Goal: Check status: Check status

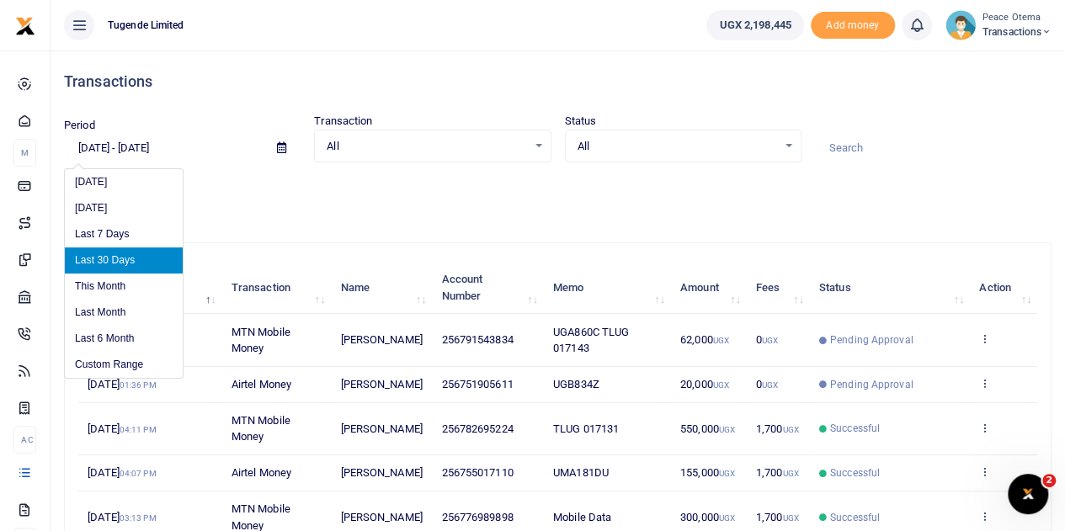
click at [89, 142] on input "[DATE] - [DATE]" at bounding box center [163, 148] width 199 height 29
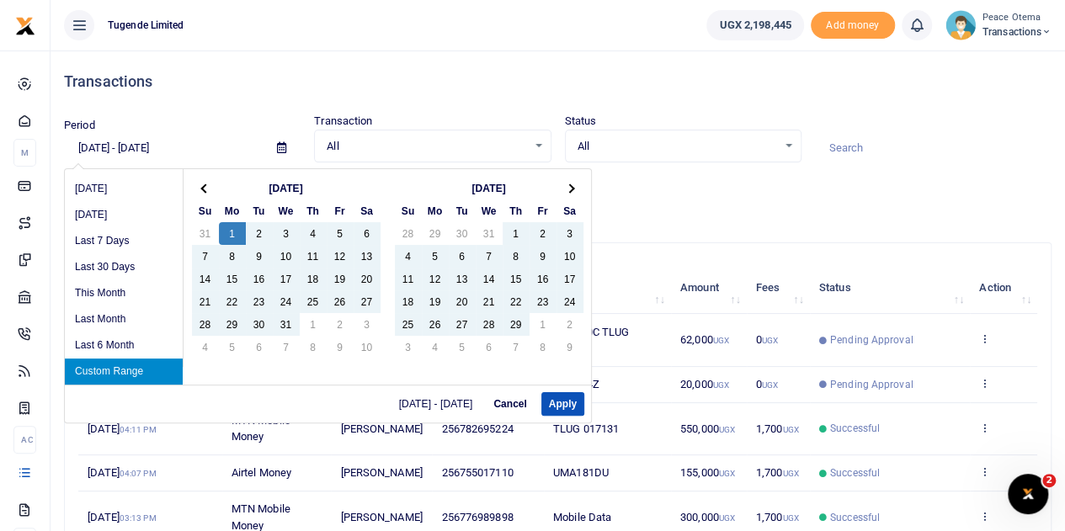
click at [155, 142] on input "[DATE] - [DATE]" at bounding box center [163, 148] width 199 height 29
type input "[DATE] - [DATE]"
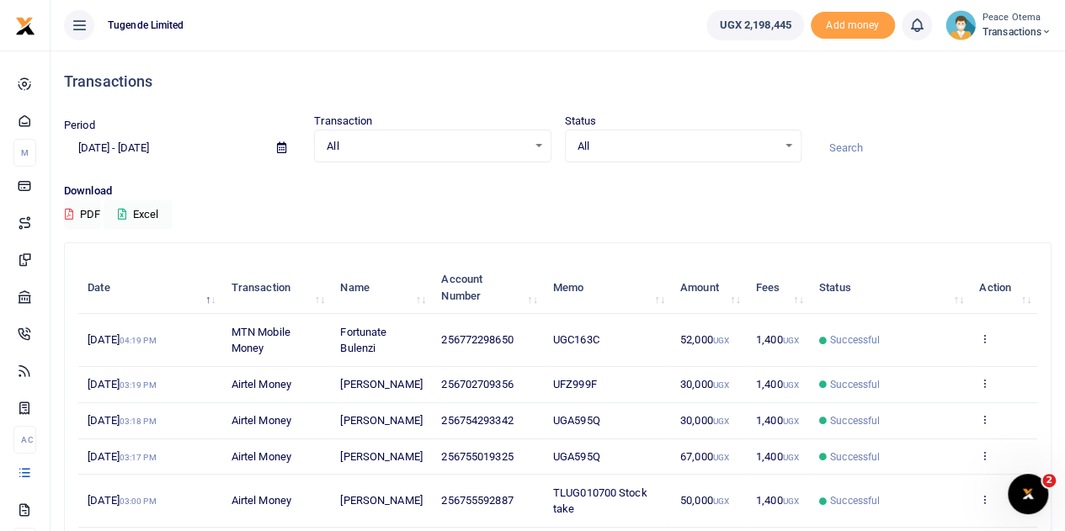
click at [864, 148] on input at bounding box center [933, 148] width 236 height 29
paste input "TLUG-007469"
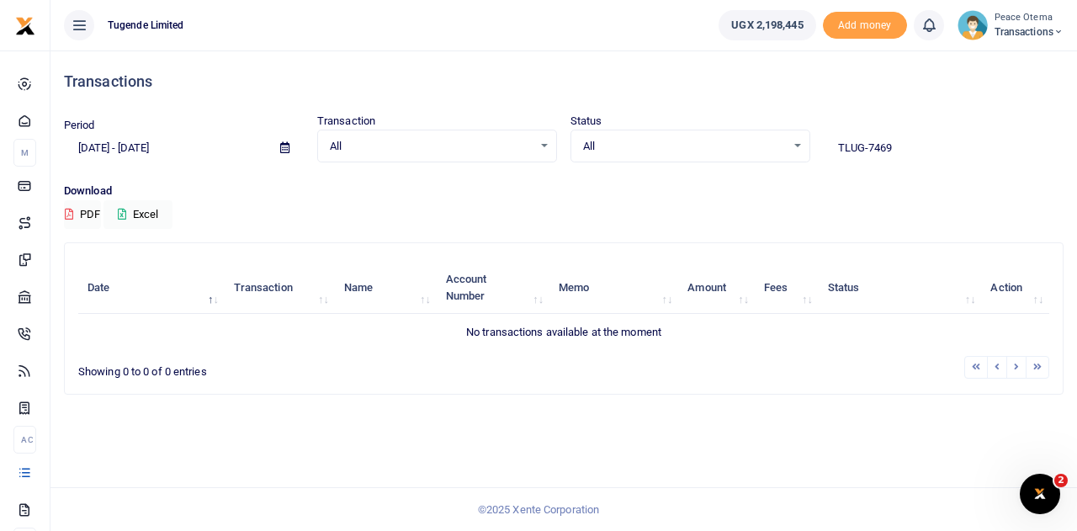
click at [909, 144] on input "TLUG-7469" at bounding box center [944, 148] width 240 height 29
click at [890, 156] on input "TLUG-006" at bounding box center [944, 148] width 240 height 29
click at [869, 146] on input "TLUG-006914" at bounding box center [944, 148] width 240 height 29
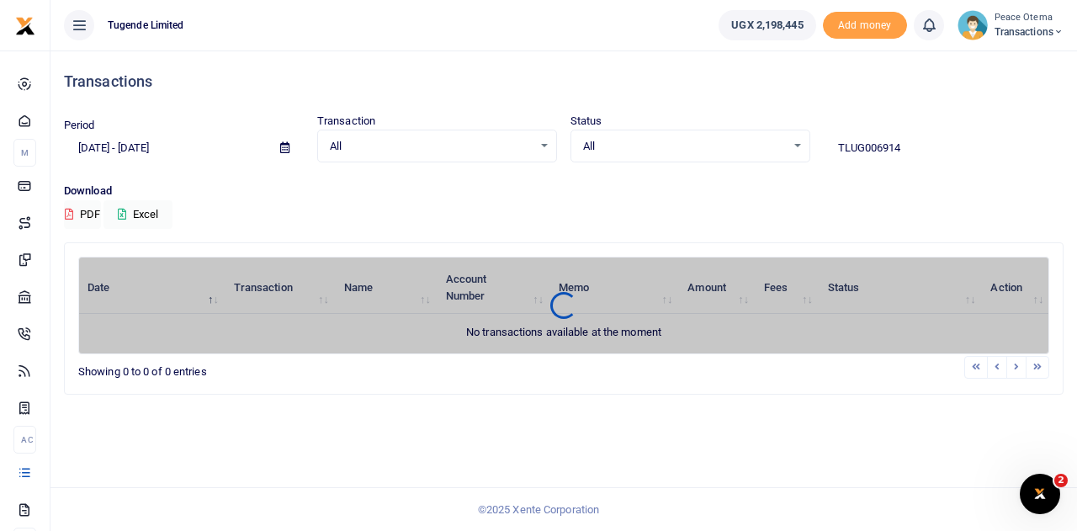
click at [907, 147] on input "TLUG006914" at bounding box center [944, 148] width 240 height 29
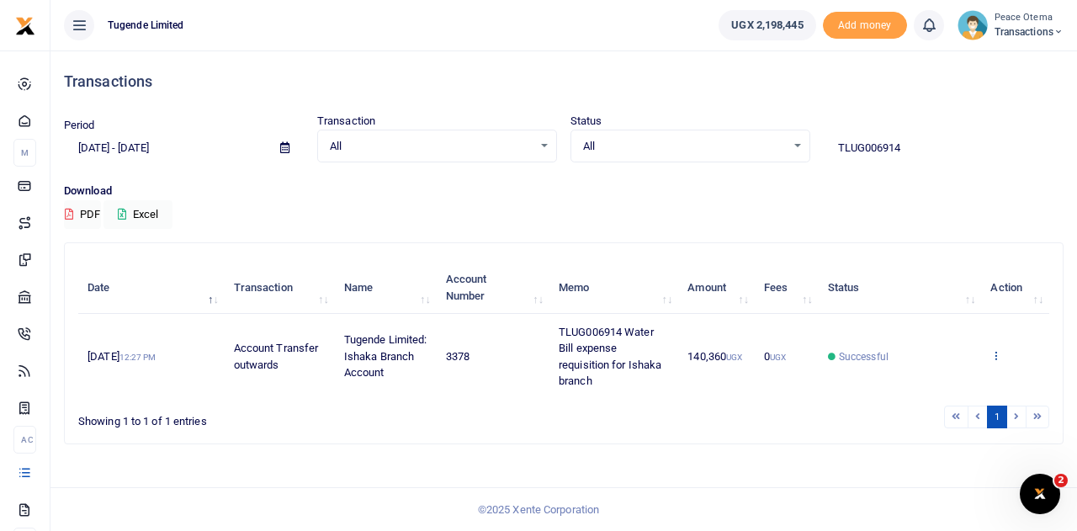
click at [996, 357] on icon at bounding box center [996, 355] width 11 height 12
click at [926, 294] on link "View details" at bounding box center [935, 292] width 133 height 24
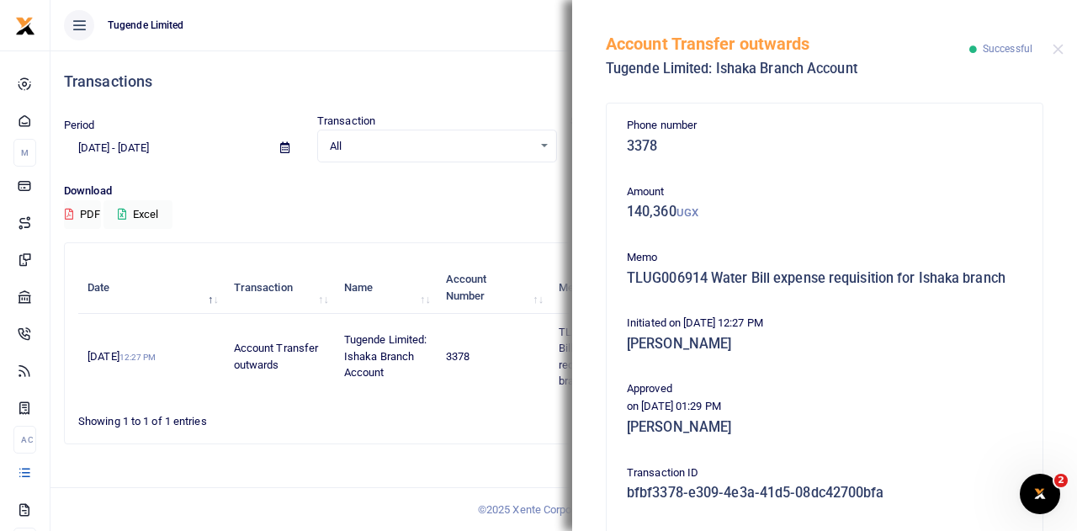
scroll to position [231, 0]
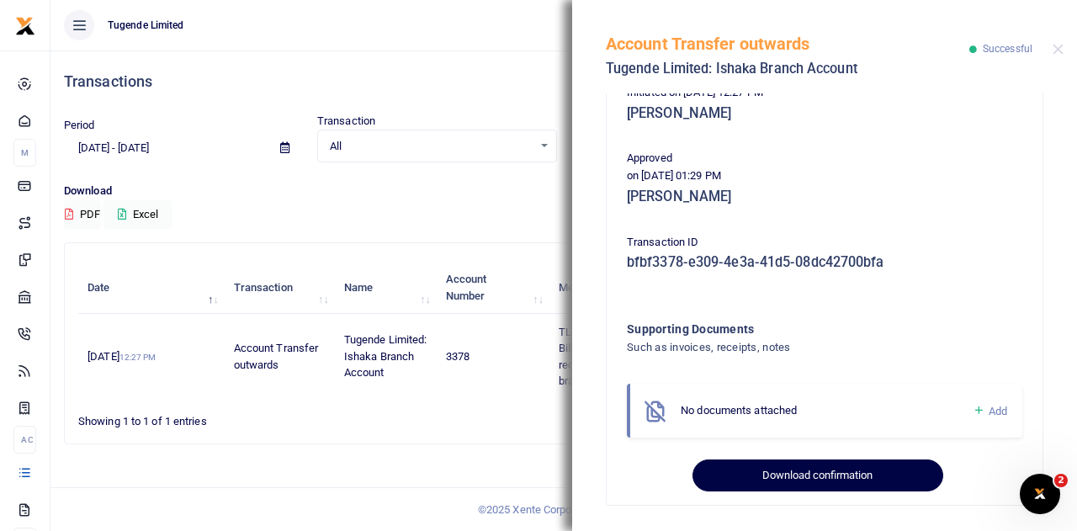
click at [773, 476] on button "Download confirmation" at bounding box center [818, 476] width 250 height 32
click at [757, 467] on button "Download confirmation" at bounding box center [818, 476] width 250 height 32
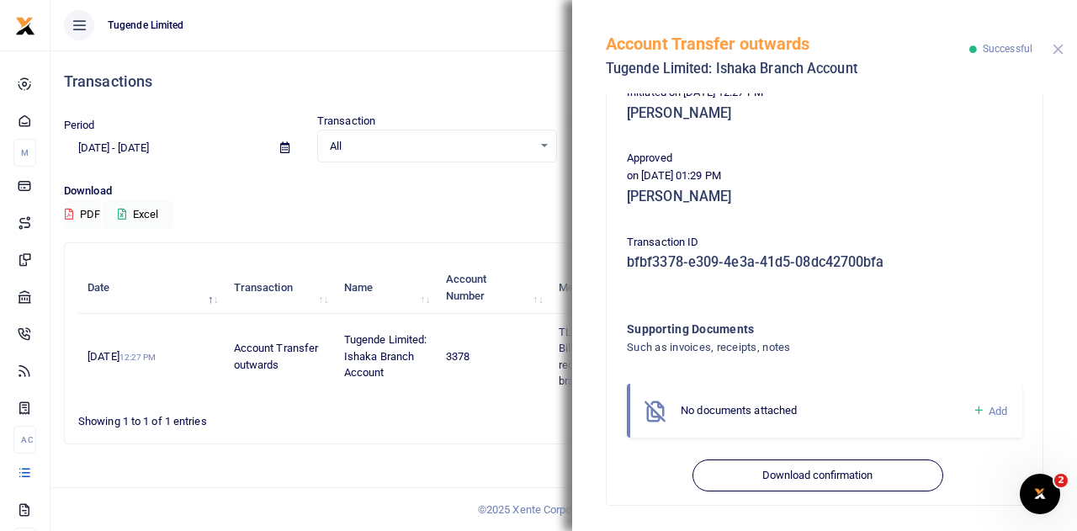
click at [1053, 49] on button "Close" at bounding box center [1058, 49] width 11 height 11
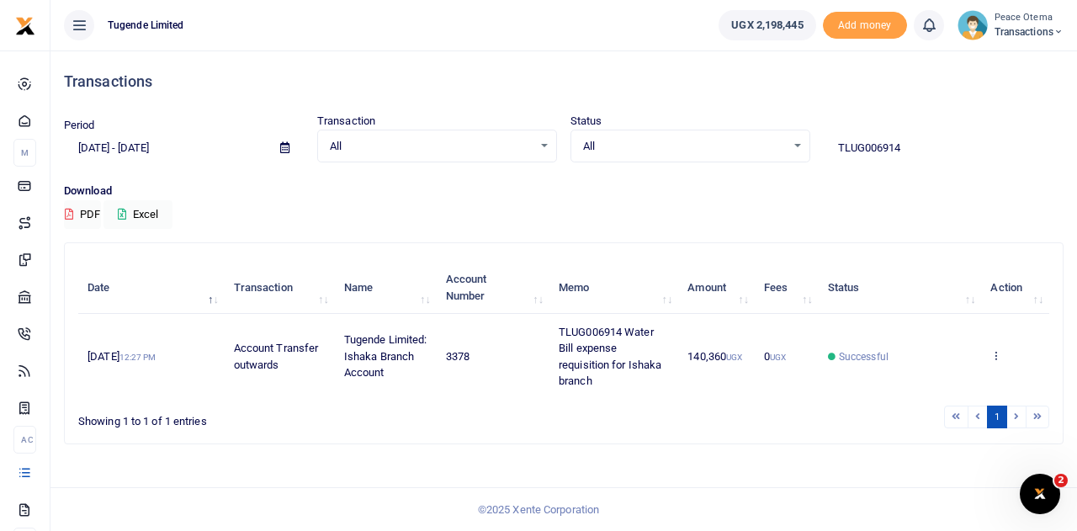
drag, startPoint x: 912, startPoint y: 148, endPoint x: 803, endPoint y: 146, distance: 109.4
click at [803, 146] on div "Period [DATE] - [DATE] Transaction All Select an option... All Airtime Internet…" at bounding box center [563, 138] width 1013 height 50
paste input "-006902"
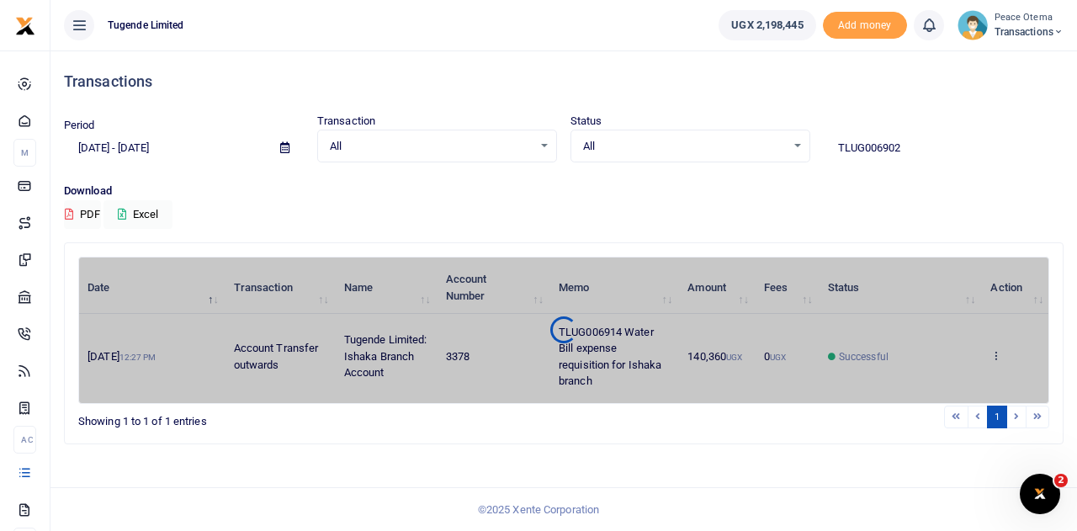
click at [899, 147] on input "TLUG006902" at bounding box center [944, 148] width 240 height 29
type input "TLUG006902"
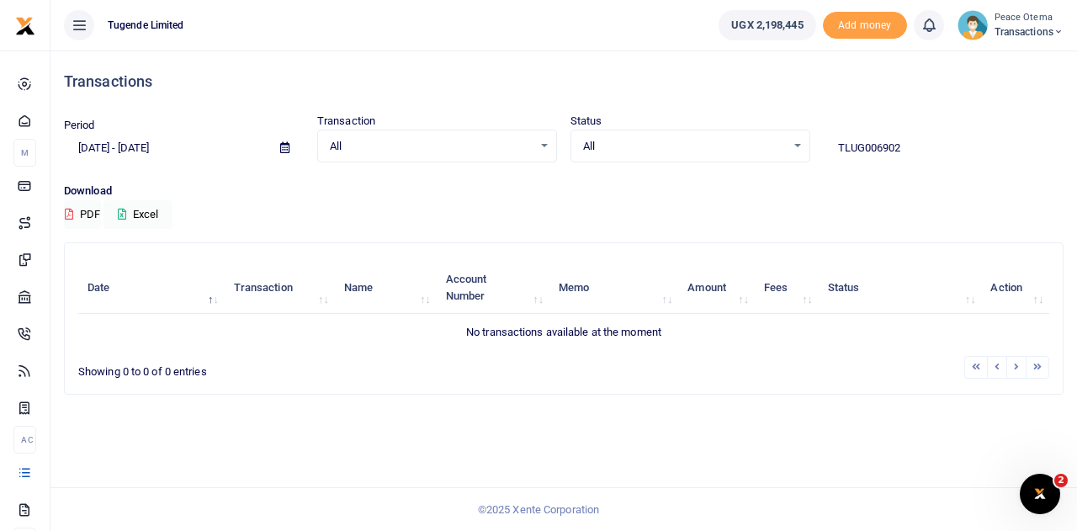
click at [912, 149] on input "TLUG006902" at bounding box center [944, 148] width 240 height 29
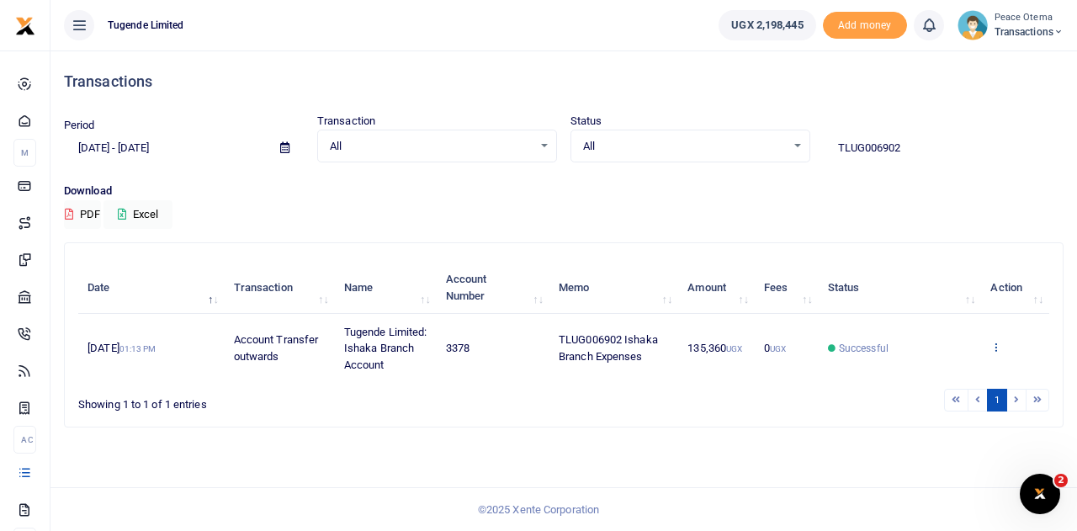
click at [995, 343] on icon at bounding box center [996, 347] width 11 height 12
click at [928, 282] on link "View details" at bounding box center [935, 283] width 133 height 24
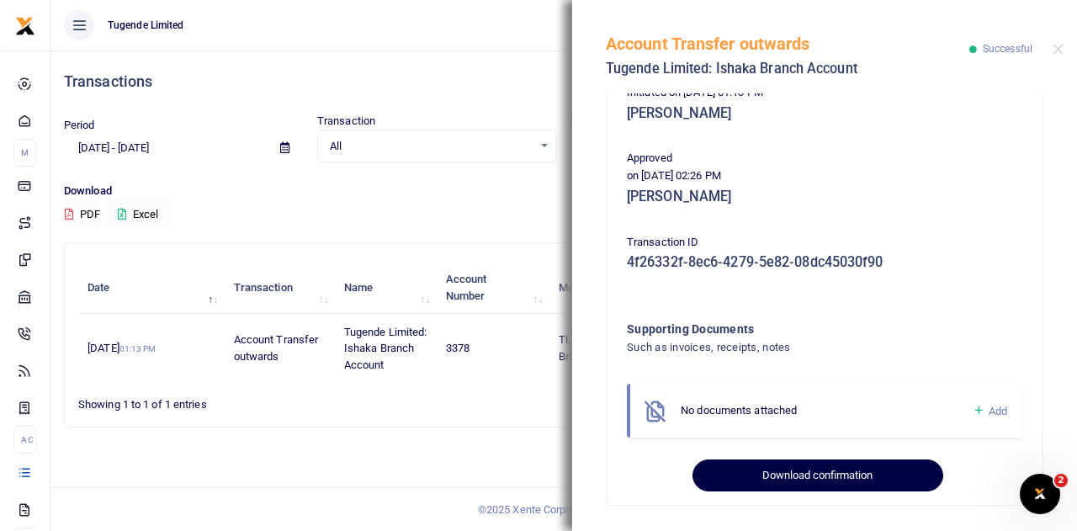
click at [764, 478] on button "Download confirmation" at bounding box center [818, 476] width 250 height 32
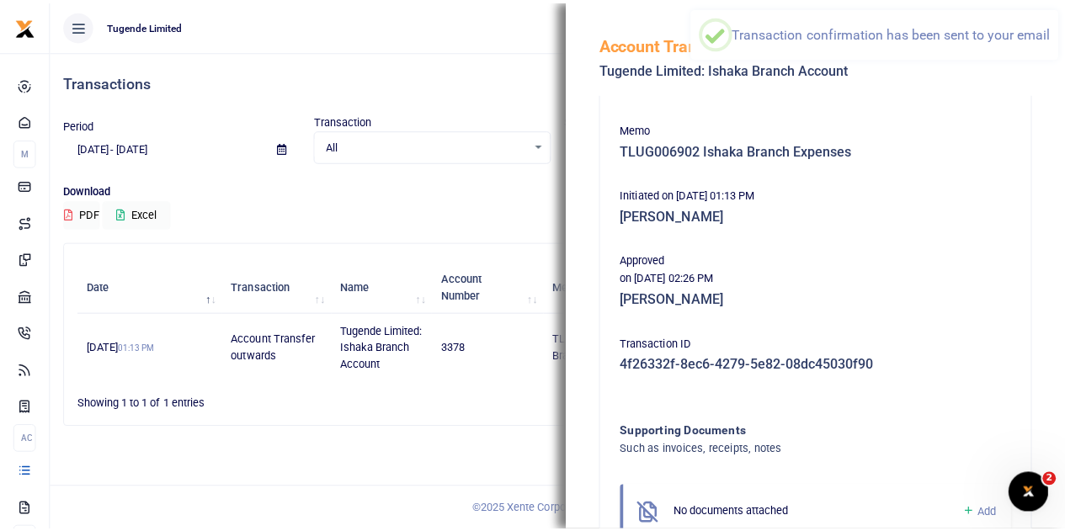
scroll to position [118, 0]
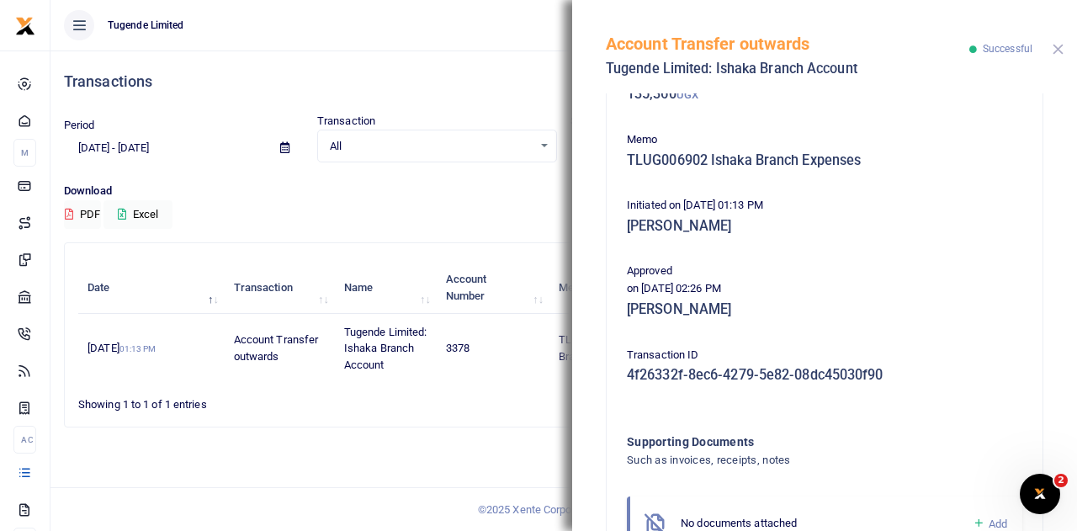
click at [1059, 44] on button "Close" at bounding box center [1058, 49] width 11 height 11
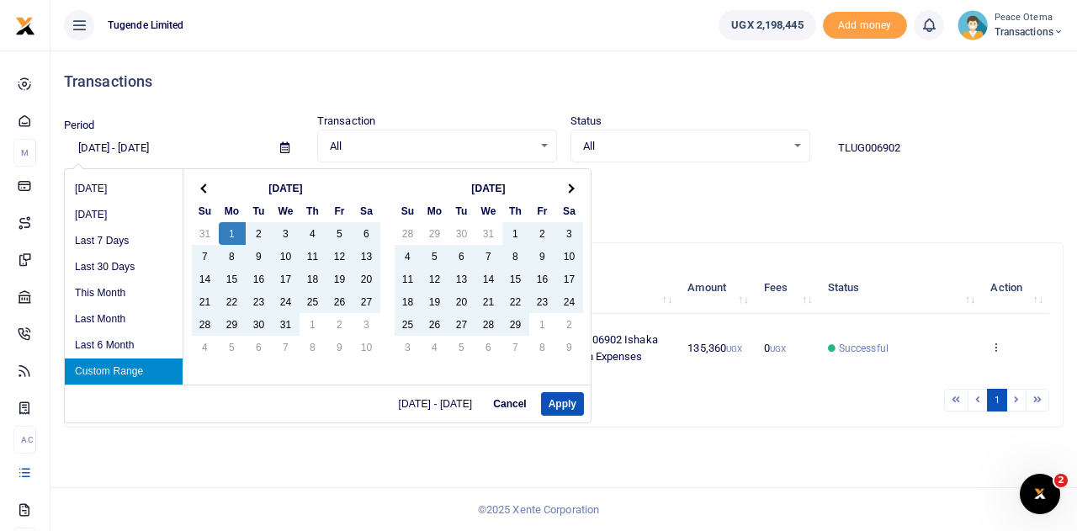
click at [209, 147] on input "[DATE] - [DATE]" at bounding box center [165, 148] width 203 height 29
click at [136, 143] on input "[DATE] - [DATE]" at bounding box center [165, 148] width 203 height 29
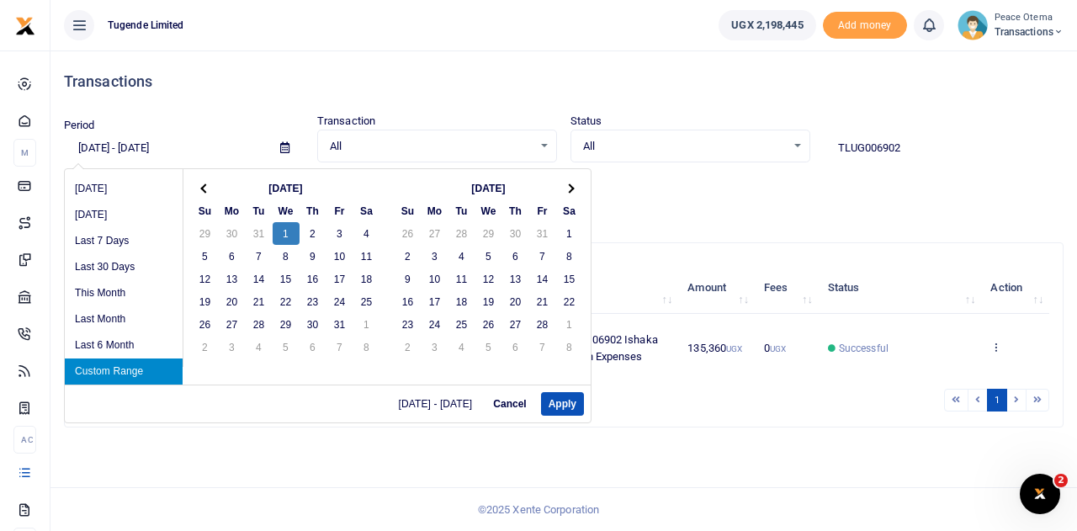
click at [207, 144] on input "[DATE] - [DATE]" at bounding box center [165, 148] width 203 height 29
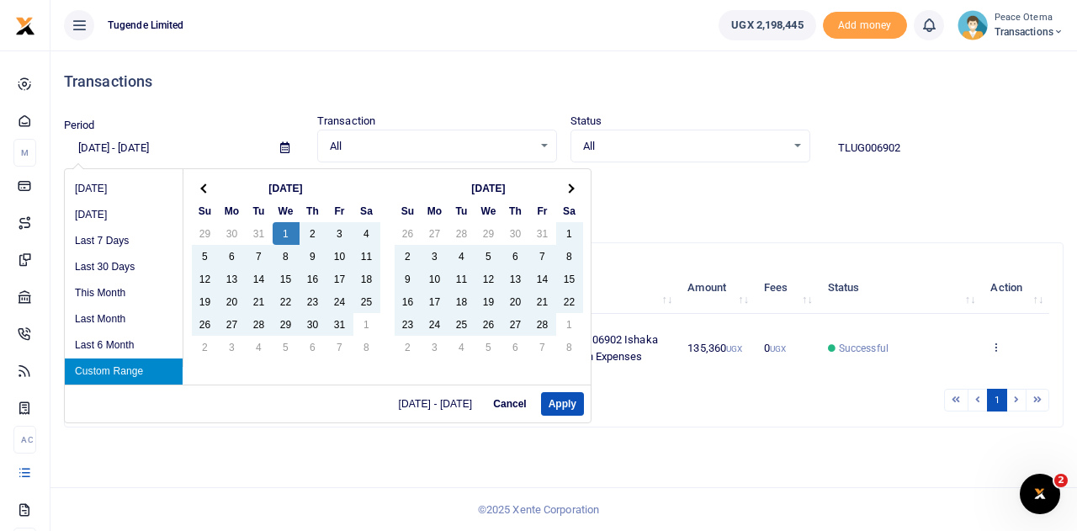
type input "[DATE] - [DATE]"
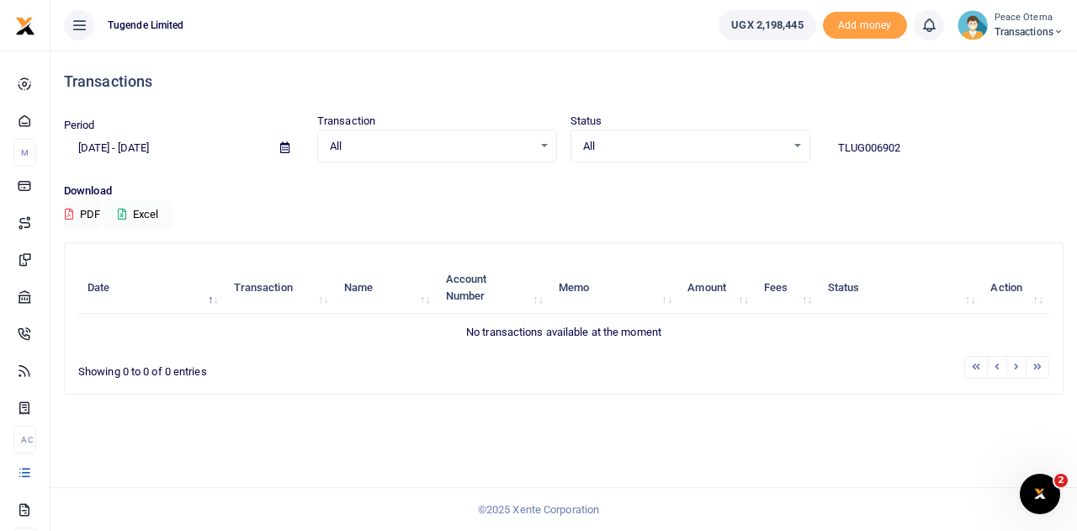
drag, startPoint x: 919, startPoint y: 146, endPoint x: 774, endPoint y: 136, distance: 145.1
click at [774, 136] on div "Period [DATE] - [DATE] Transaction All Select an option... All Airtime Internet…" at bounding box center [563, 138] width 1013 height 50
paste input "UGE336C"
click at [899, 157] on input "UGE336C" at bounding box center [944, 148] width 240 height 29
click at [906, 147] on input "UGE336C" at bounding box center [944, 148] width 240 height 29
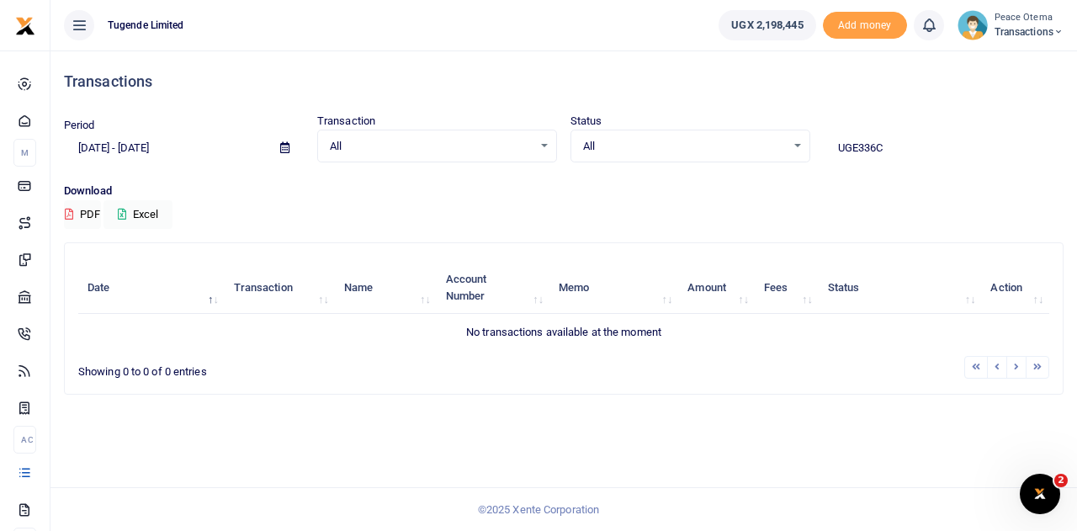
click at [865, 146] on input "UGE336C" at bounding box center [944, 148] width 240 height 29
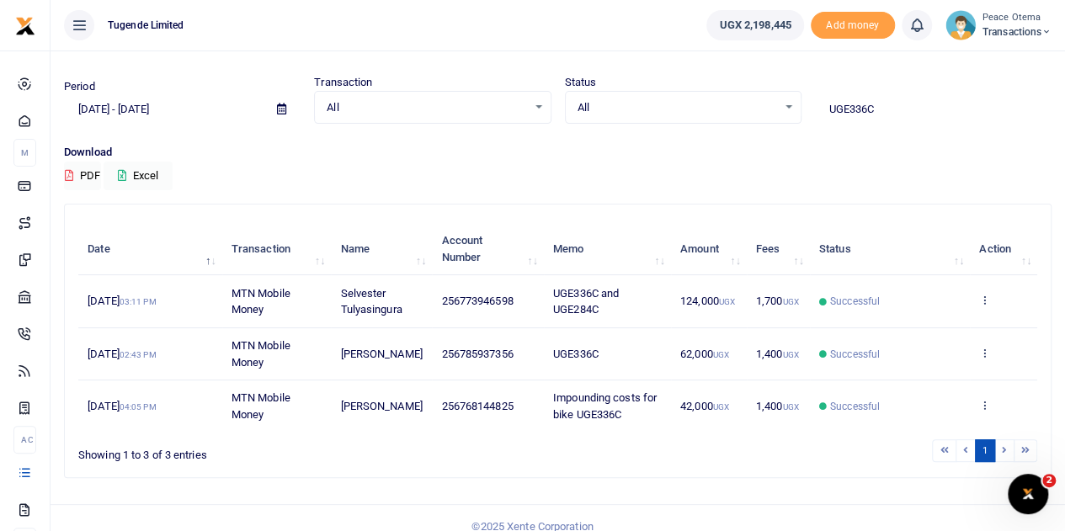
scroll to position [52, 0]
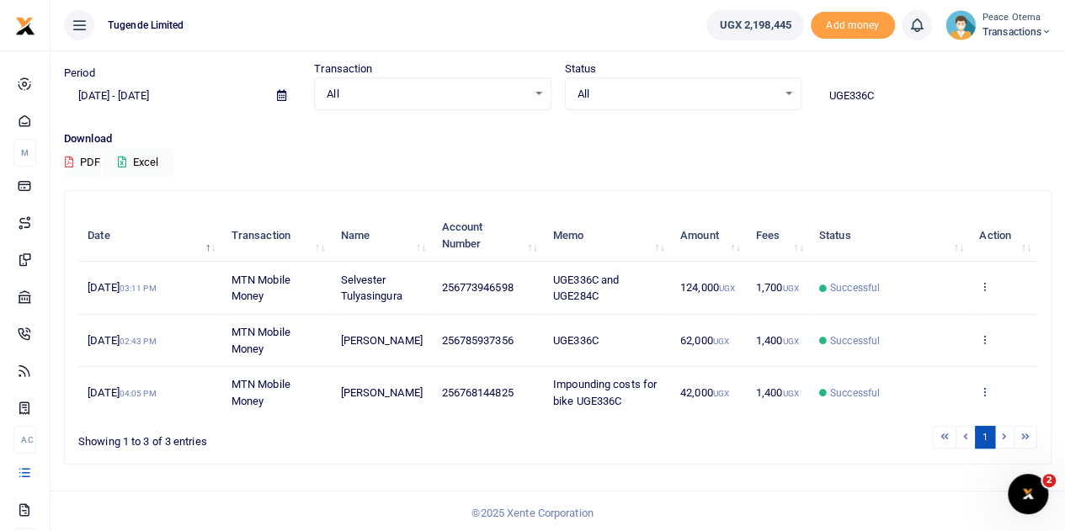
type input "UGE336C"
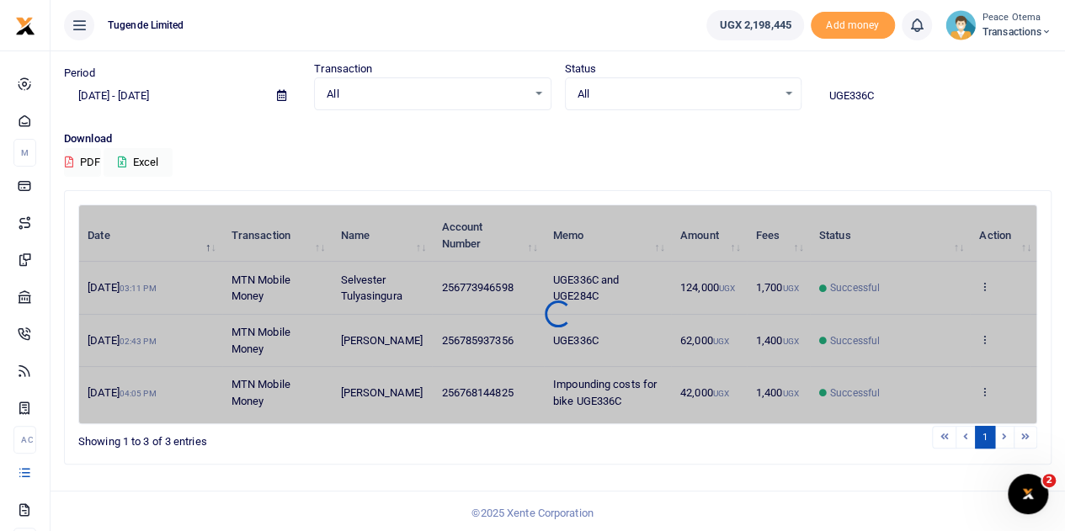
click at [985, 387] on div "Date Transaction Name Account Number Memo Amount Fees Status Action [DATE] 03:1…" at bounding box center [557, 315] width 959 height 220
click at [985, 387] on div at bounding box center [557, 314] width 957 height 196
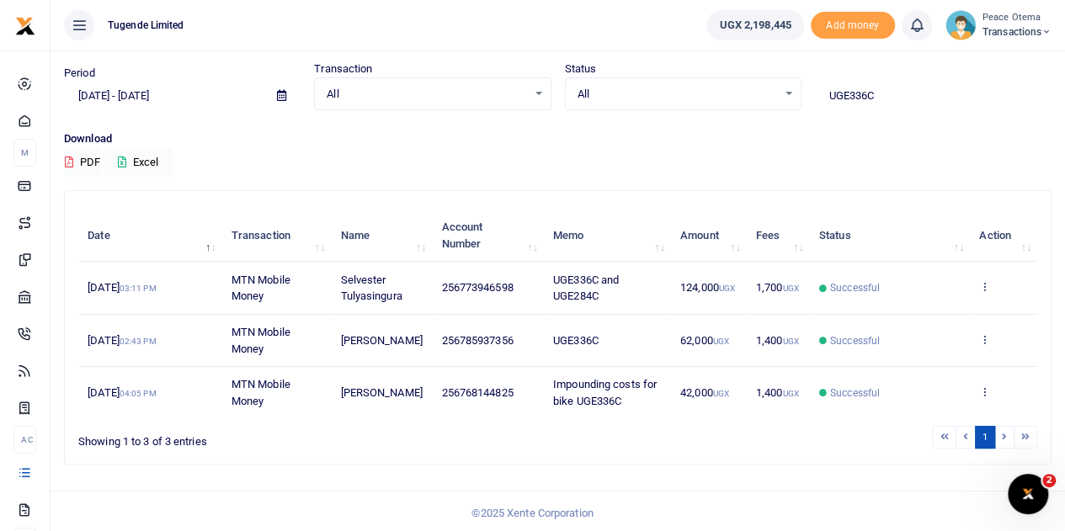
click at [985, 387] on icon at bounding box center [984, 391] width 11 height 12
click at [905, 316] on link "View details" at bounding box center [923, 328] width 133 height 24
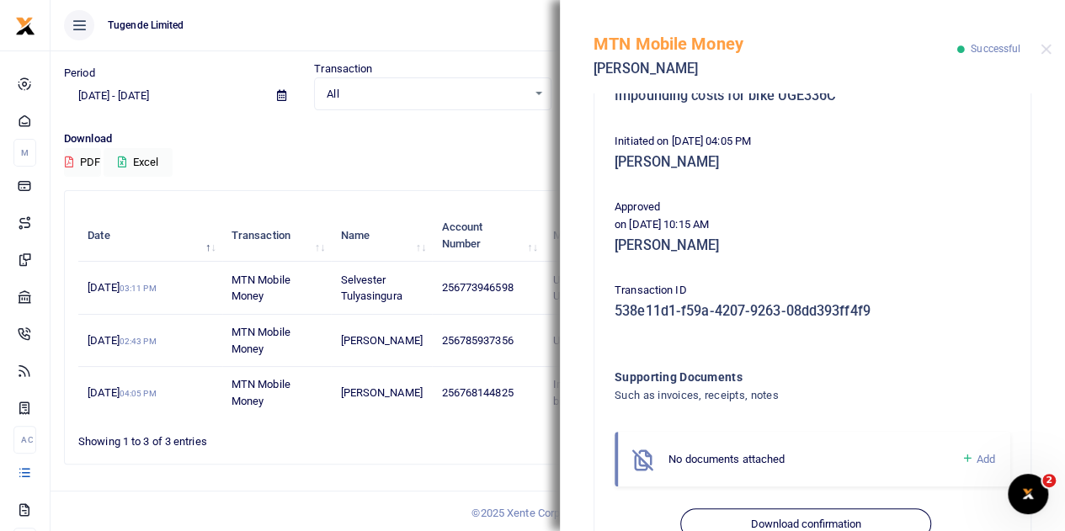
scroll to position [363, 0]
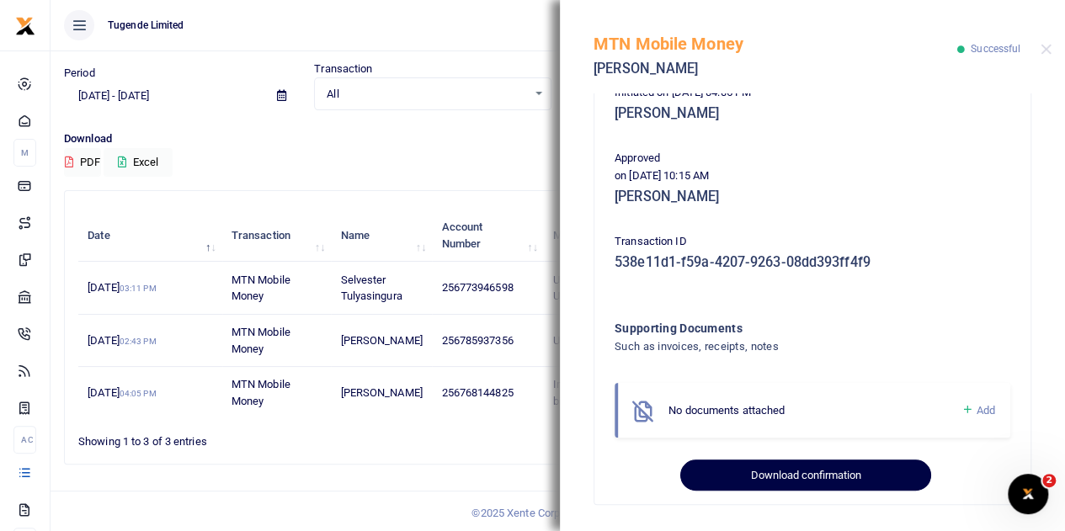
click at [774, 470] on button "Download confirmation" at bounding box center [805, 476] width 250 height 32
click at [770, 474] on button "Download confirmation" at bounding box center [805, 476] width 250 height 32
